Goal: Task Accomplishment & Management: Complete application form

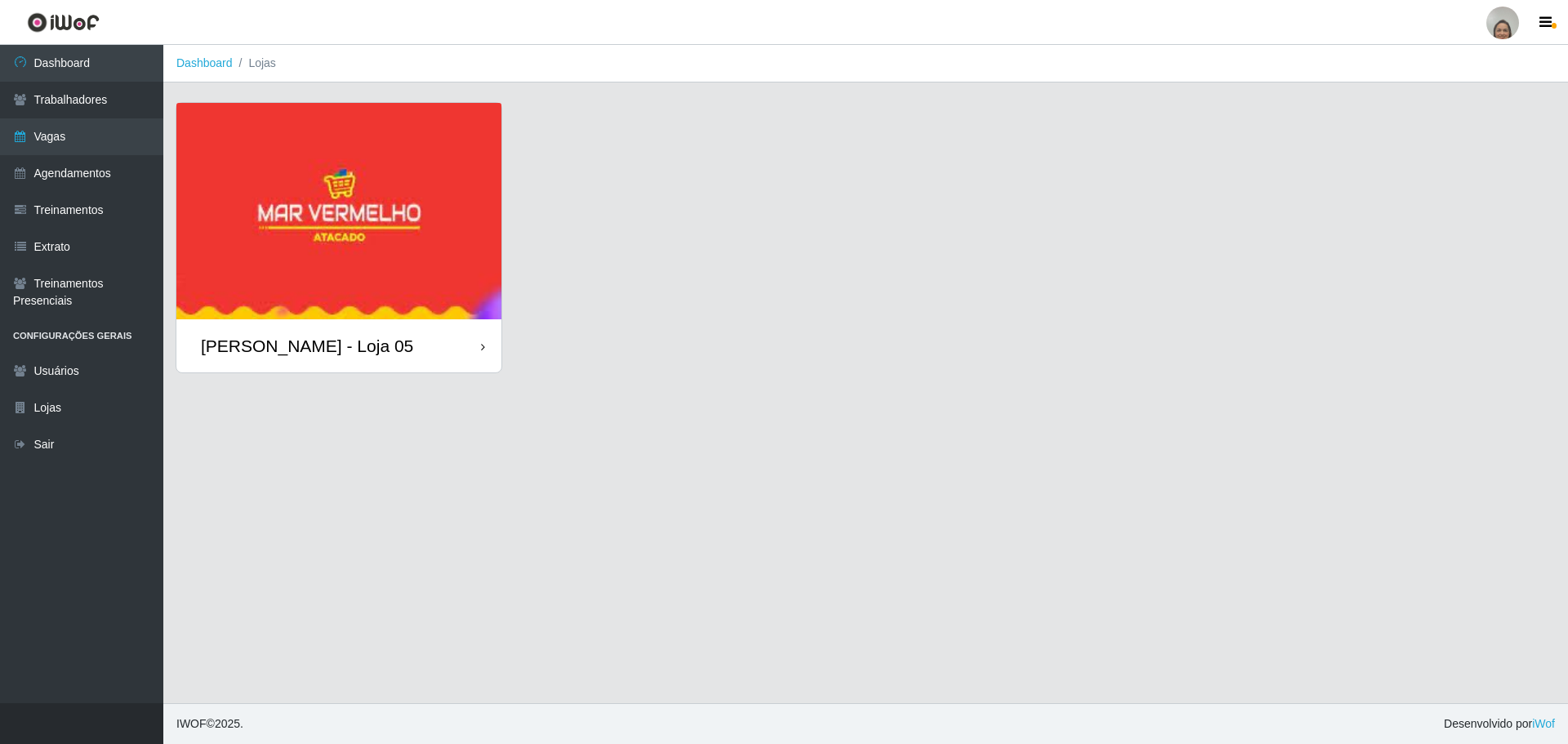
click at [475, 351] on div "[PERSON_NAME] - Loja 05" at bounding box center [339, 346] width 325 height 53
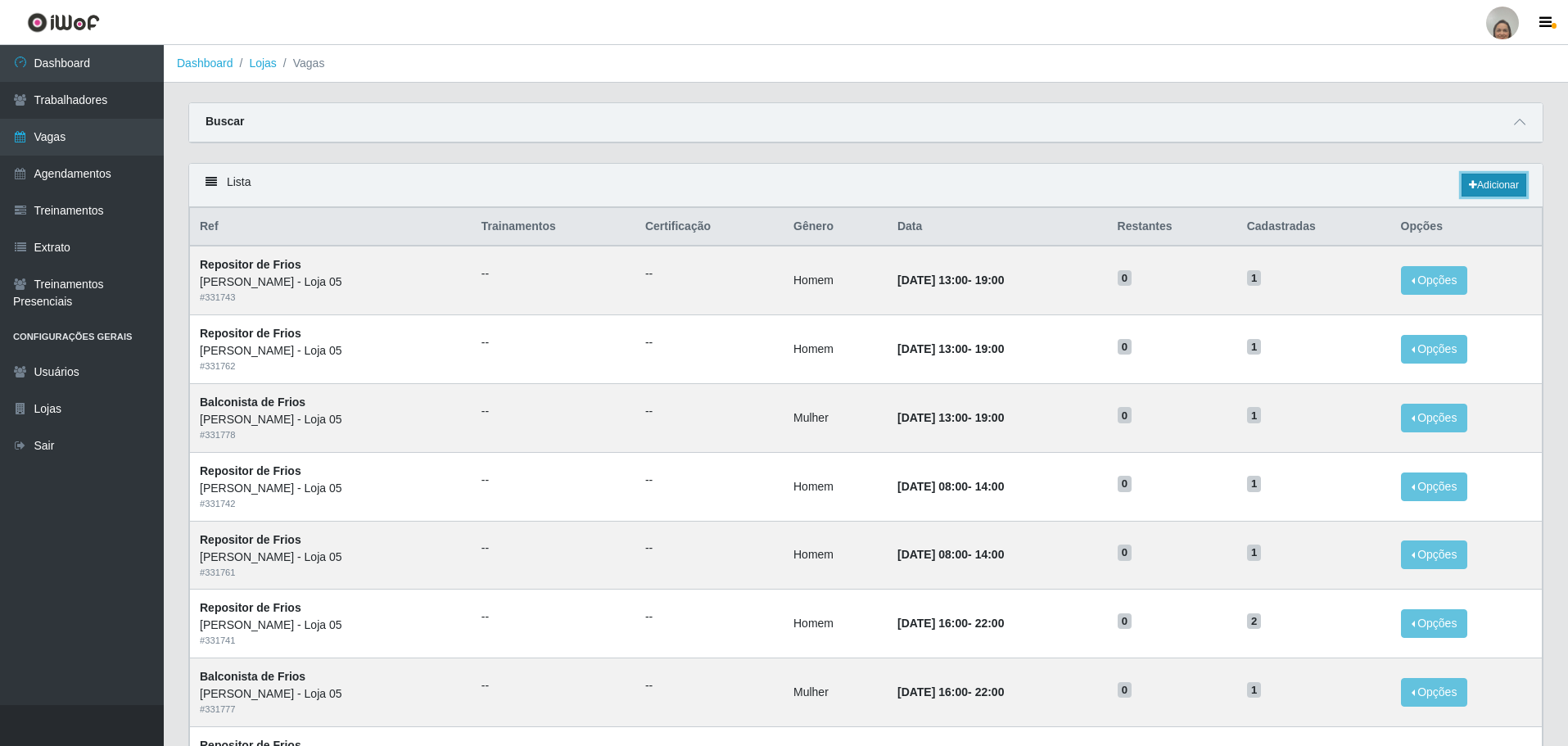
click at [1500, 187] on link "Adicionar" at bounding box center [1494, 185] width 65 height 23
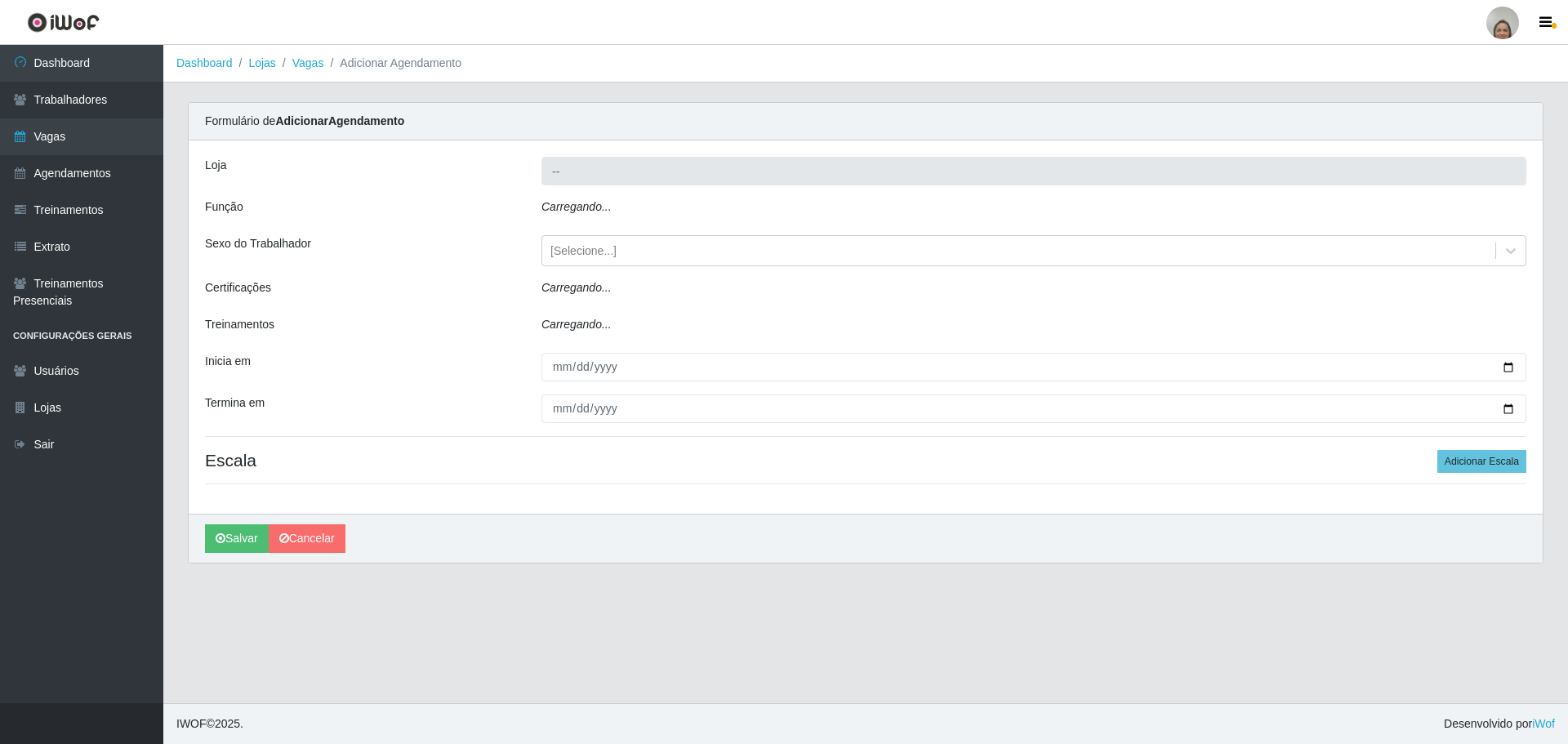
type input "[PERSON_NAME] - Loja 05"
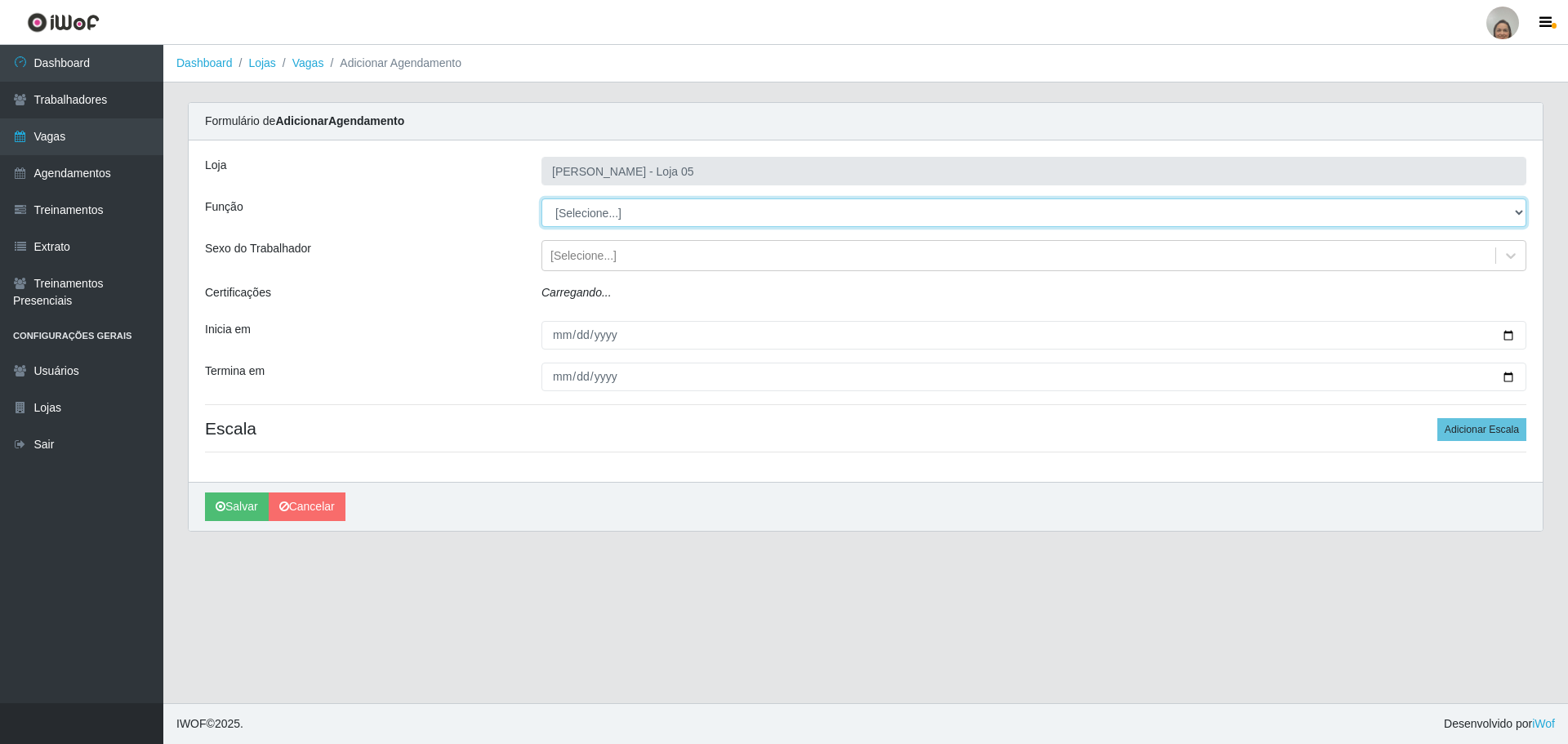
click at [610, 214] on select "[Selecione...] ASG ASG + ASG ++ Auxiliar de Depósito Auxiliar de Depósito + Aux…" at bounding box center [1033, 212] width 985 height 28
select select "22"
click at [541, 198] on select "[Selecione...] ASG ASG + ASG ++ Auxiliar de Depósito Auxiliar de Depósito + Aux…" at bounding box center [1033, 212] width 985 height 28
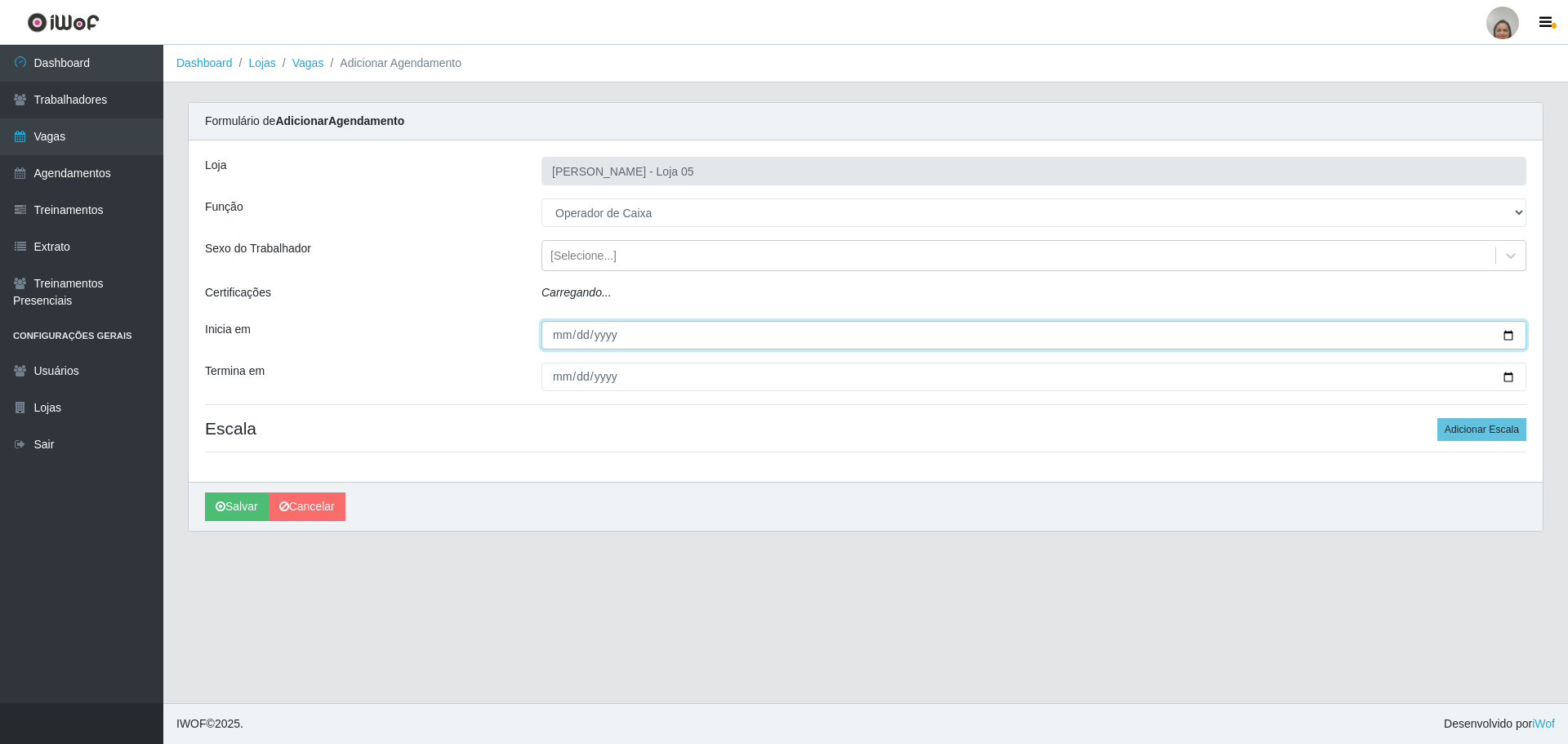
click at [1503, 339] on input "Inicia em" at bounding box center [1033, 335] width 985 height 28
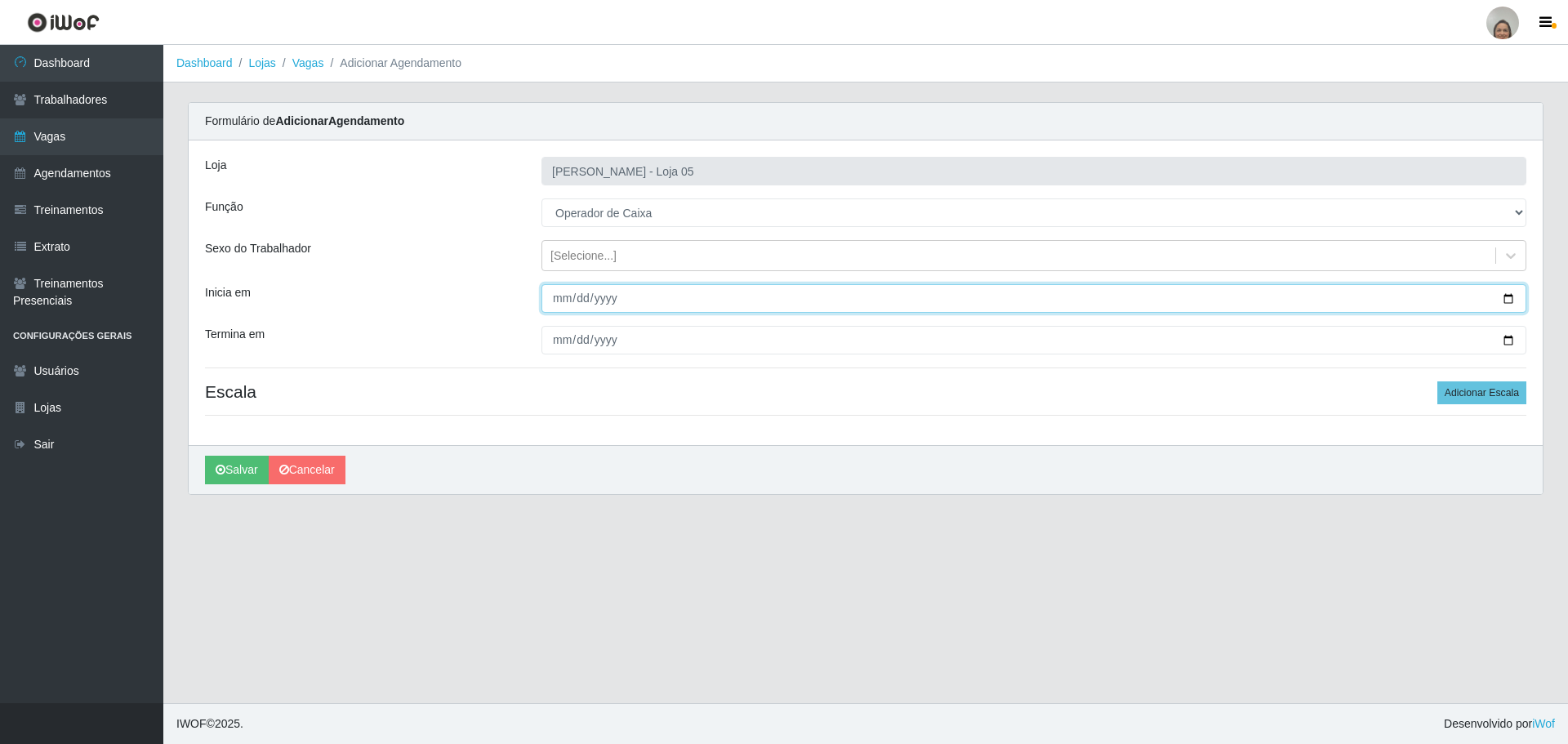
type input "[DATE]"
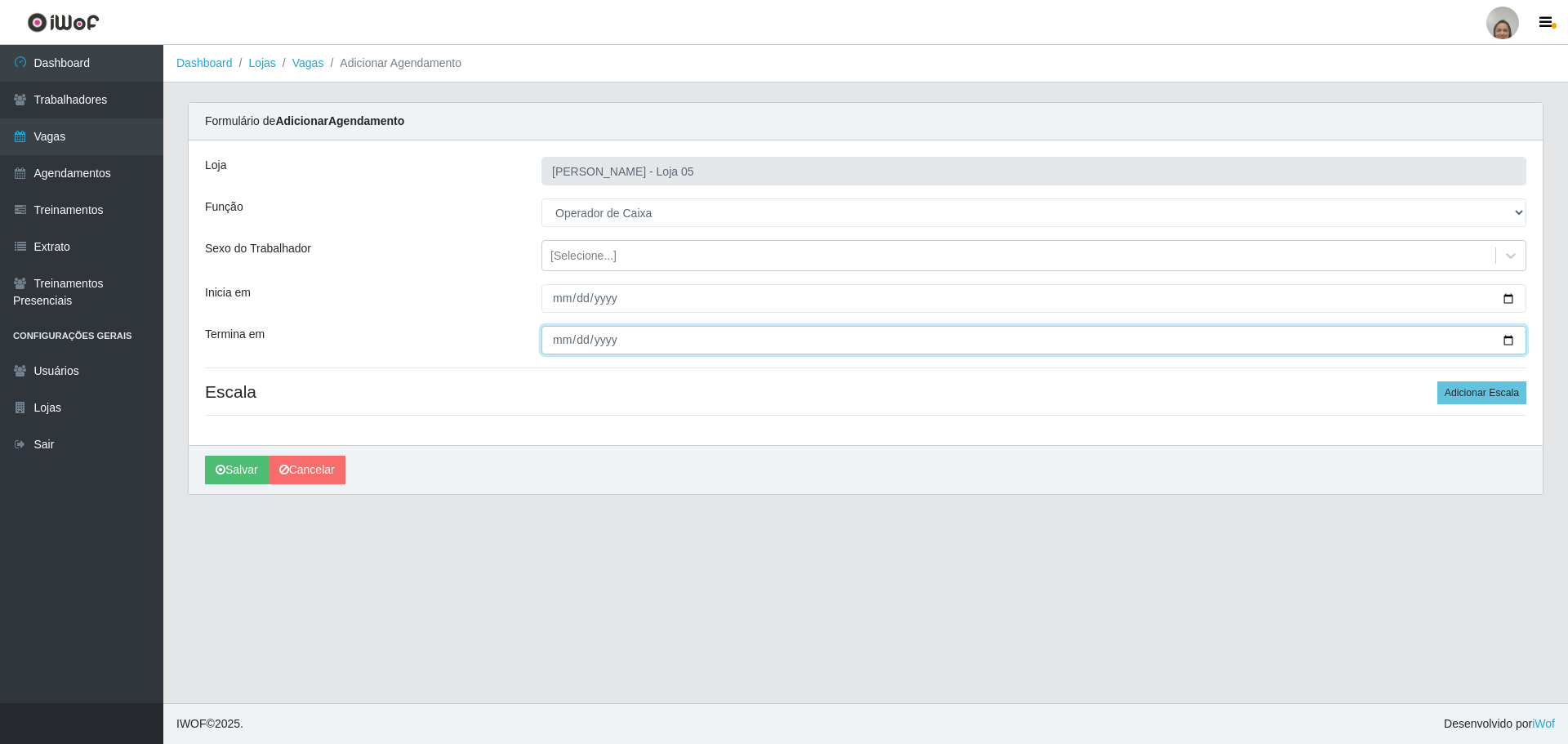
click at [1508, 336] on input "Termina em" at bounding box center [1033, 340] width 985 height 28
type input "[DATE]"
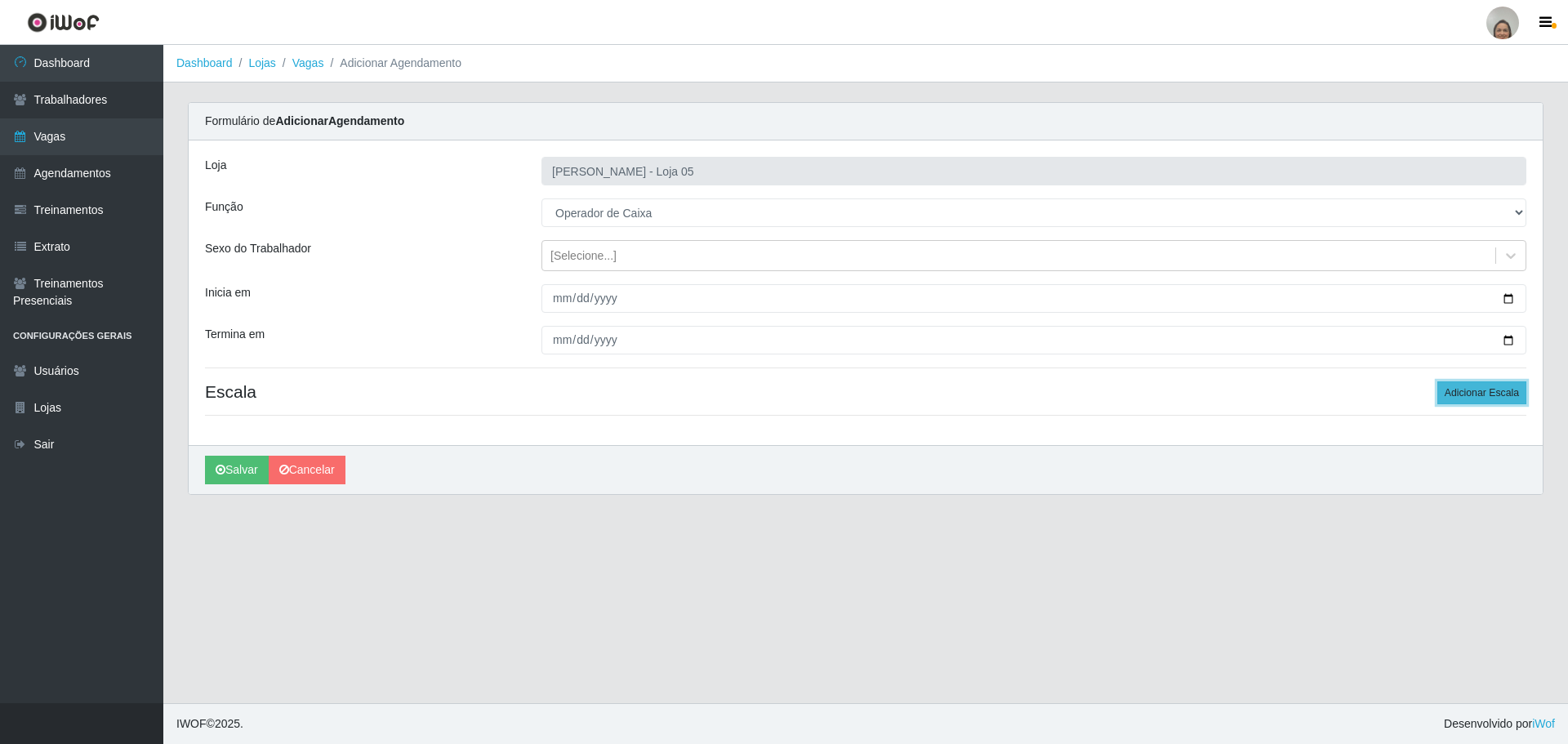
click at [1464, 395] on button "Adicionar Escala" at bounding box center [1482, 393] width 89 height 23
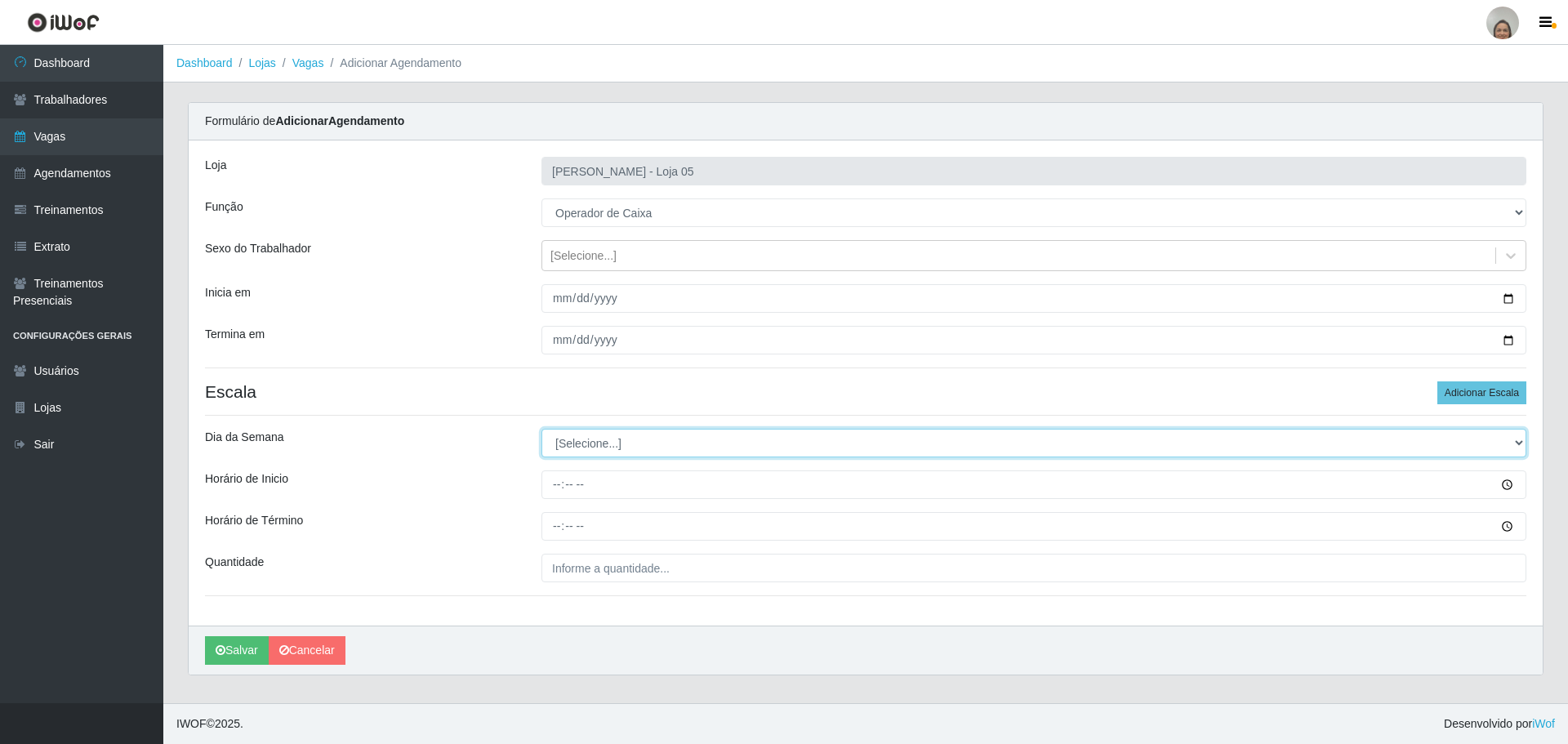
drag, startPoint x: 665, startPoint y: 443, endPoint x: 696, endPoint y: 430, distance: 33.6
click at [665, 443] on select "[Selecione...] Segunda Terça Quarta Quinta Sexta Sábado Domingo" at bounding box center [1033, 443] width 985 height 28
select select "2"
click at [541, 429] on select "[Selecione...] Segunda Terça Quarta Quinta Sexta Sábado Domingo" at bounding box center [1033, 443] width 985 height 28
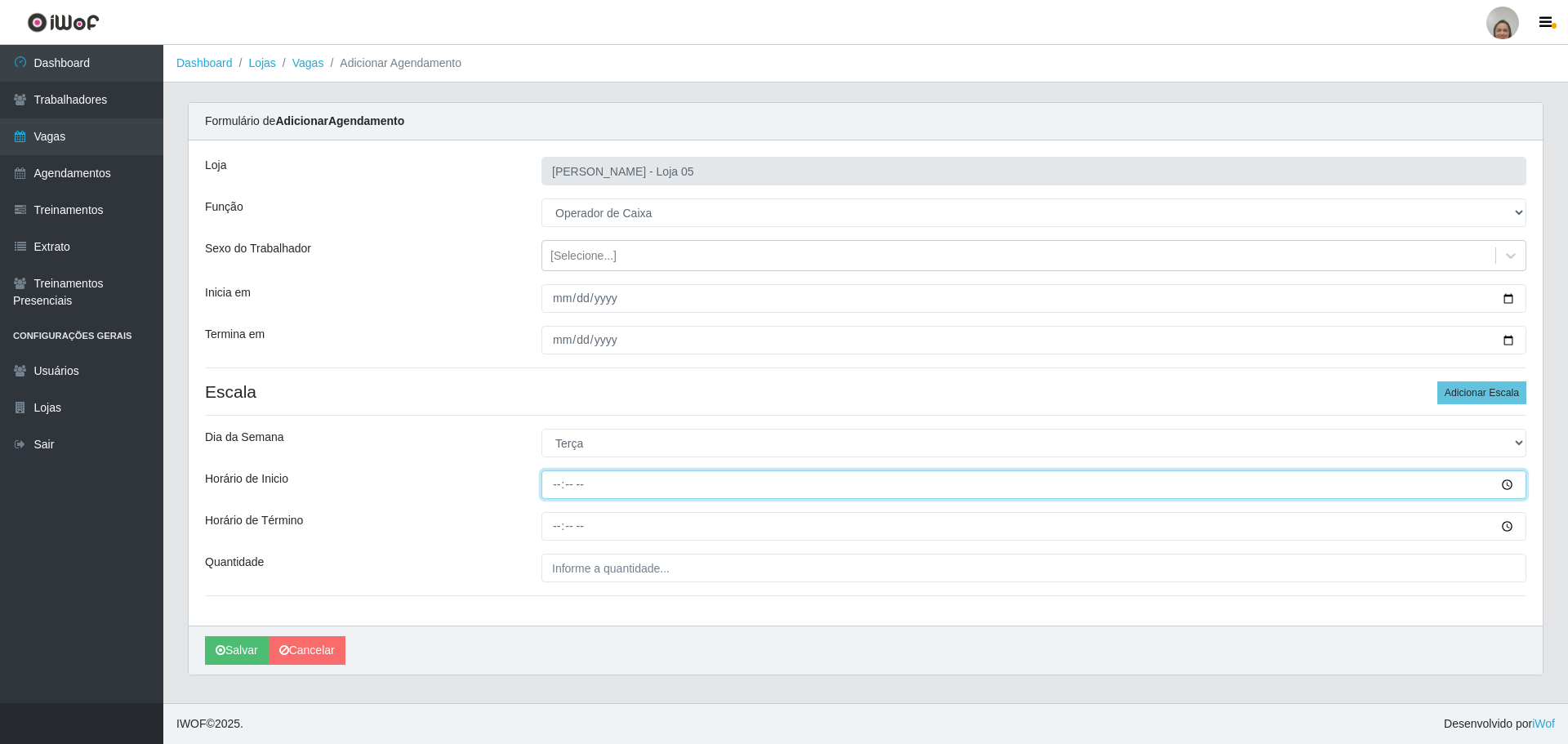
click at [554, 487] on input "Horário de Inicio" at bounding box center [1033, 485] width 985 height 28
type input "09:20"
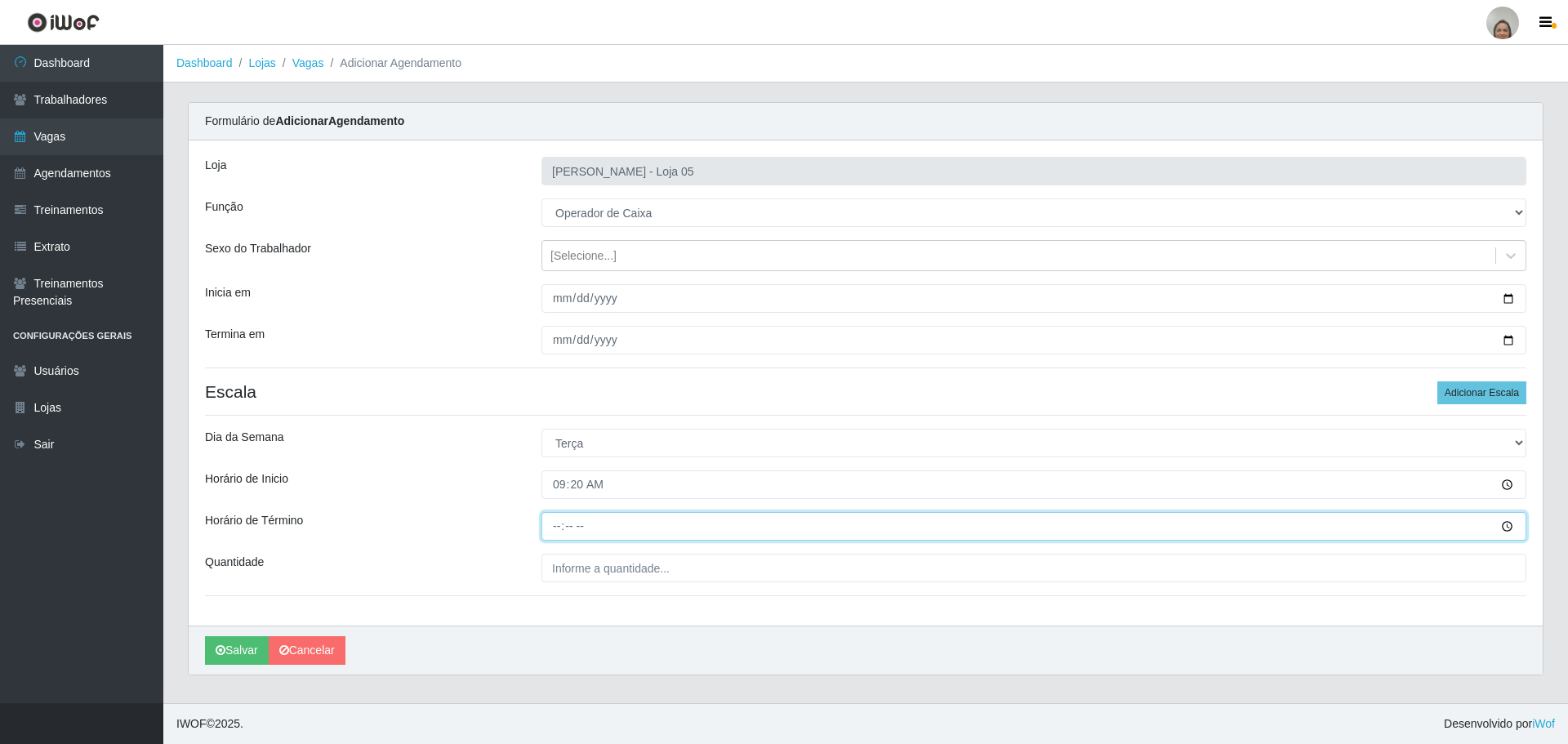
click at [553, 519] on input "Horário de Término" at bounding box center [1033, 526] width 985 height 28
type input "15:20"
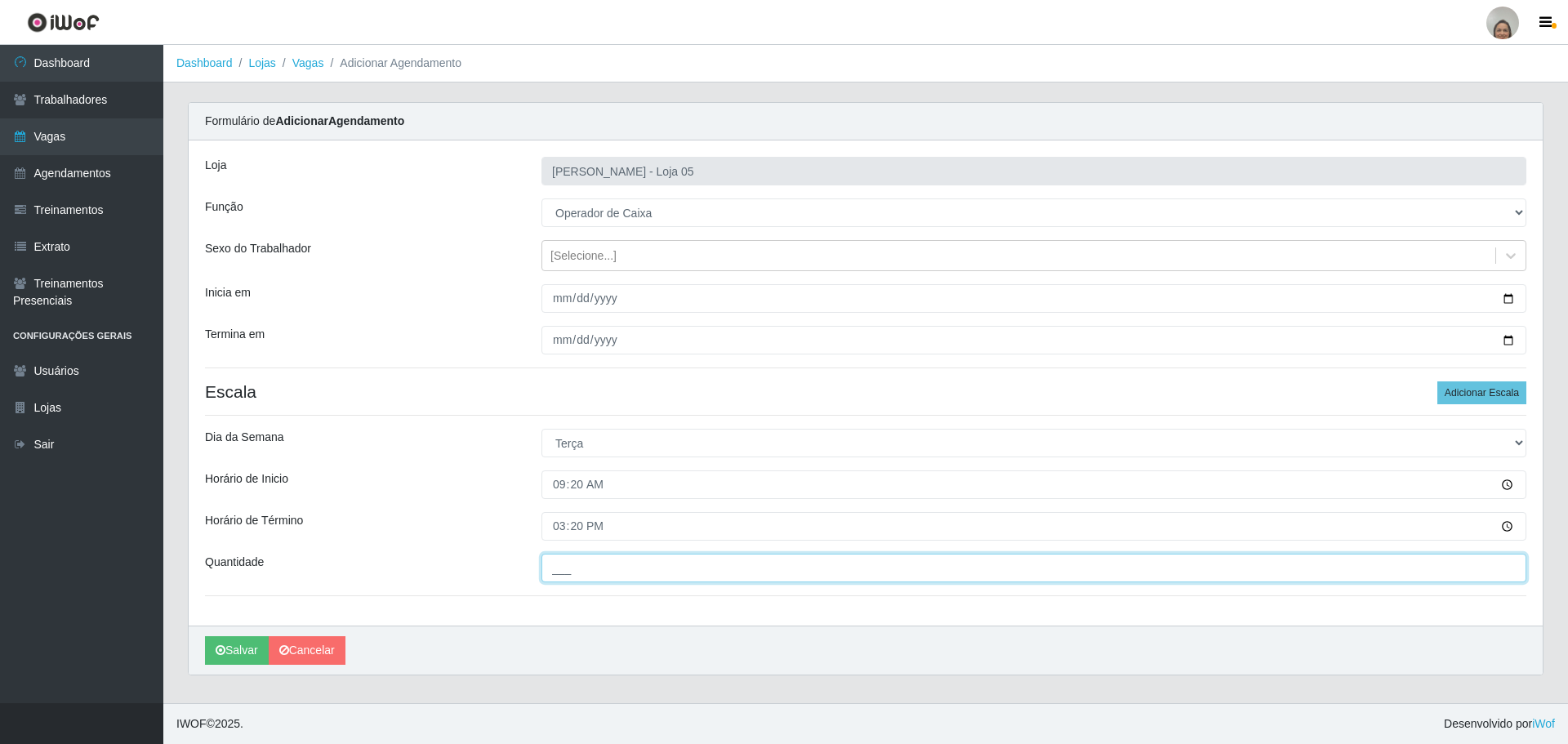
click at [578, 571] on input "___" at bounding box center [1033, 568] width 985 height 28
type input "4__"
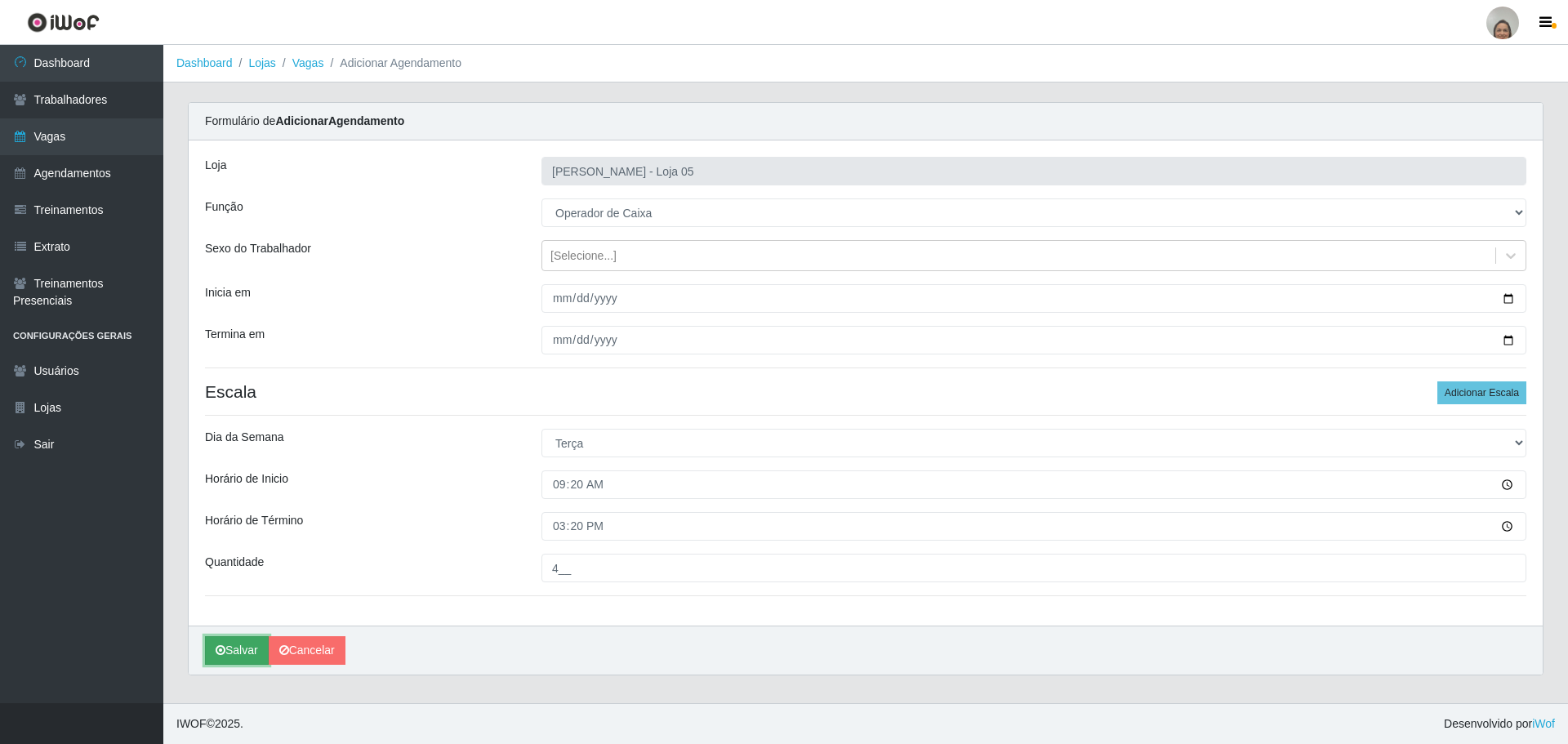
click at [226, 647] on button "Salvar" at bounding box center [237, 650] width 64 height 28
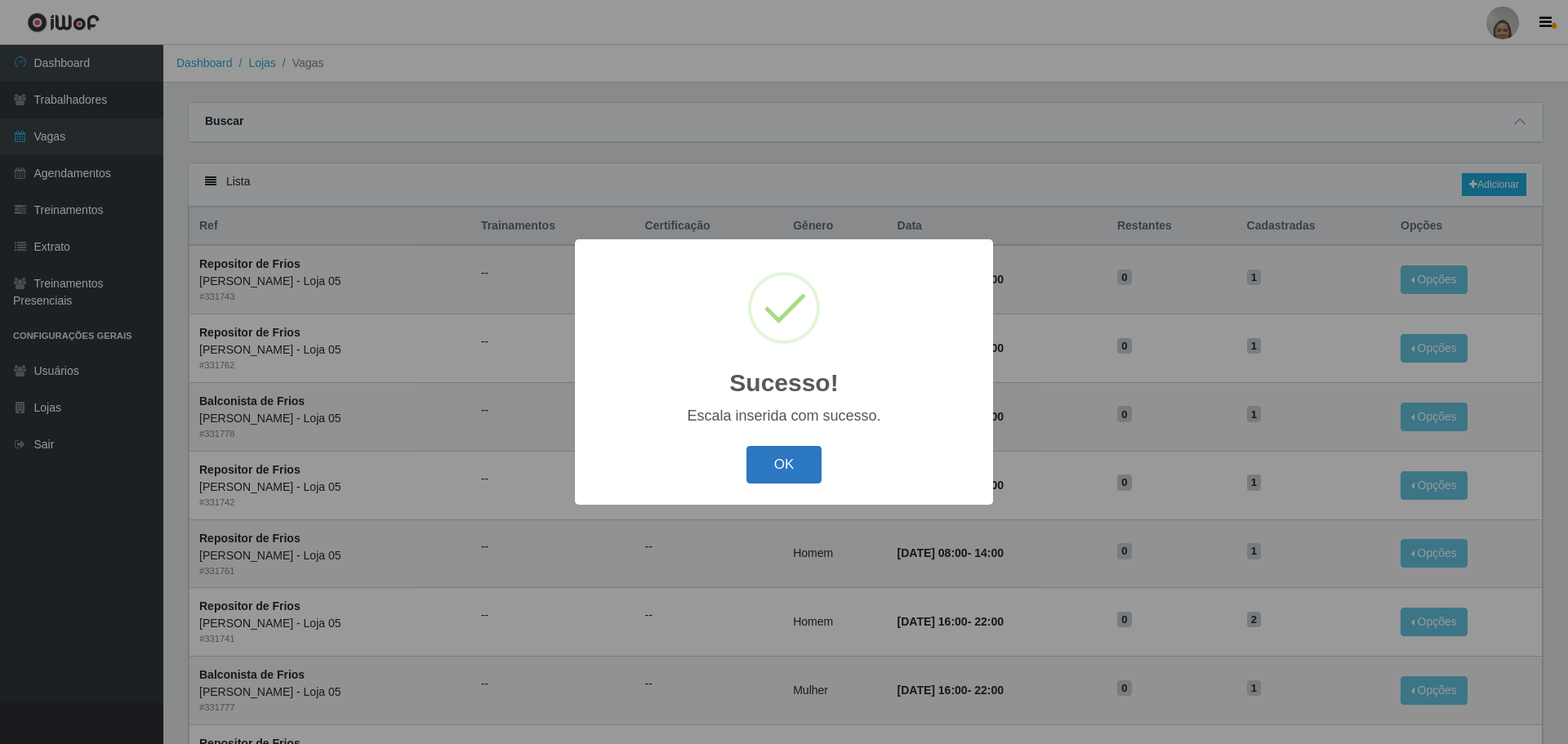
click at [789, 465] on button "OK" at bounding box center [784, 466] width 76 height 38
